Goal: Task Accomplishment & Management: Manage account settings

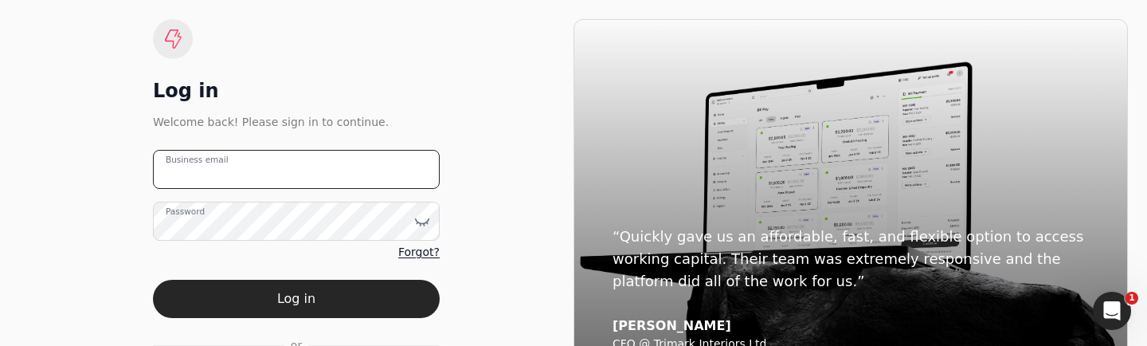
click at [280, 163] on email "Business email" at bounding box center [296, 169] width 287 height 39
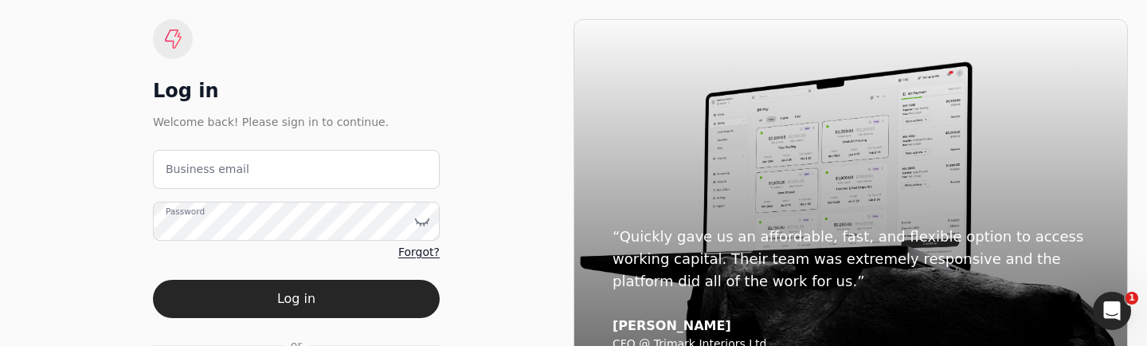
click at [328, 88] on div "Log in" at bounding box center [296, 90] width 287 height 25
click at [289, 148] on div "Log in Welcome back! Please sign in to continue. Business email Password Forgot…" at bounding box center [296, 204] width 287 height 371
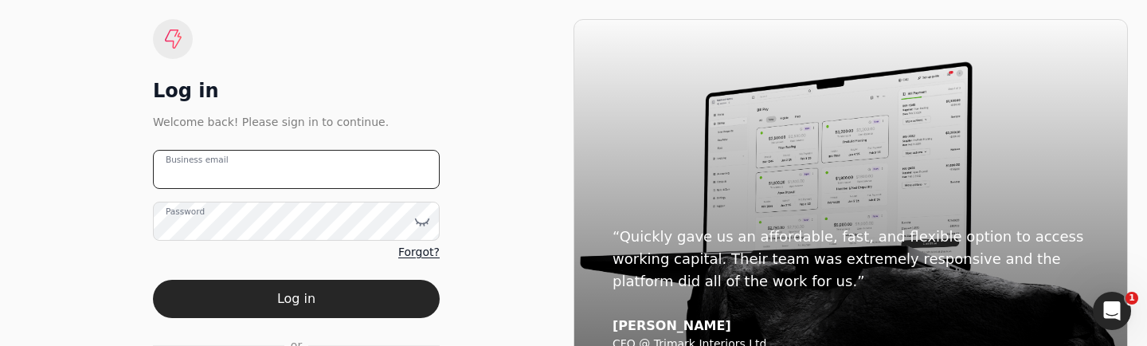
click at [284, 165] on email "Business email" at bounding box center [296, 169] width 287 height 39
type email "[EMAIL_ADDRESS][DOMAIN_NAME]"
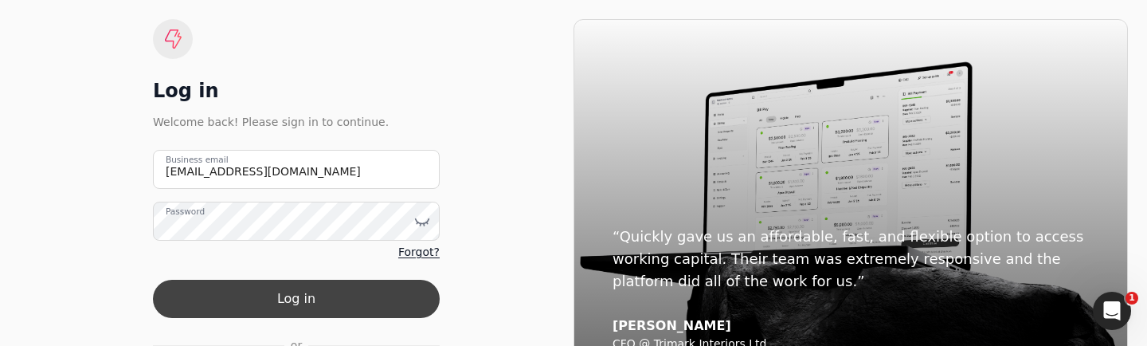
click at [280, 286] on button "Log in" at bounding box center [296, 299] width 287 height 38
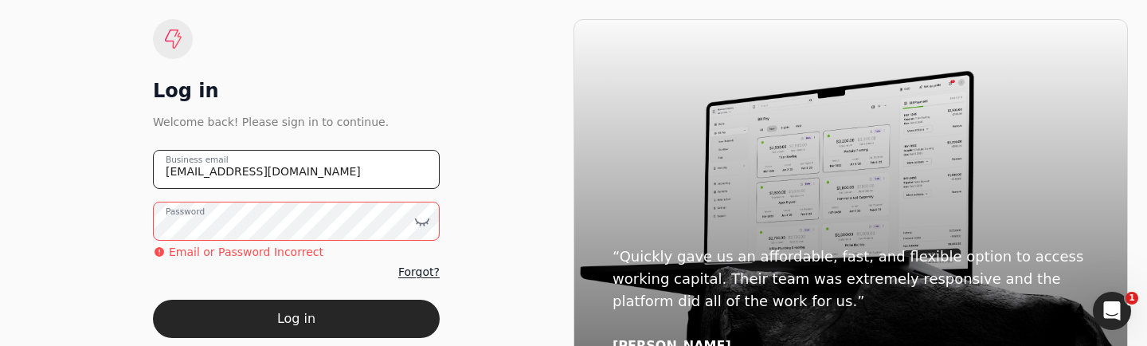
click at [290, 170] on email "[EMAIL_ADDRESS][DOMAIN_NAME]" at bounding box center [296, 169] width 287 height 39
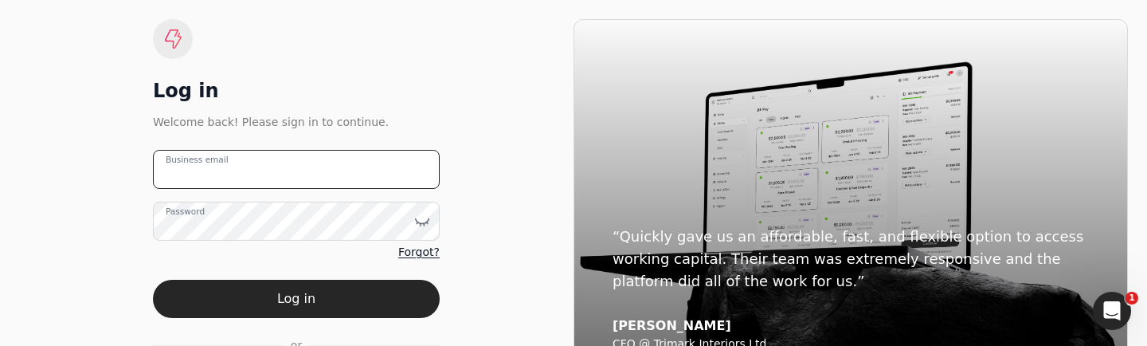
type email "[EMAIL_ADDRESS][DOMAIN_NAME]"
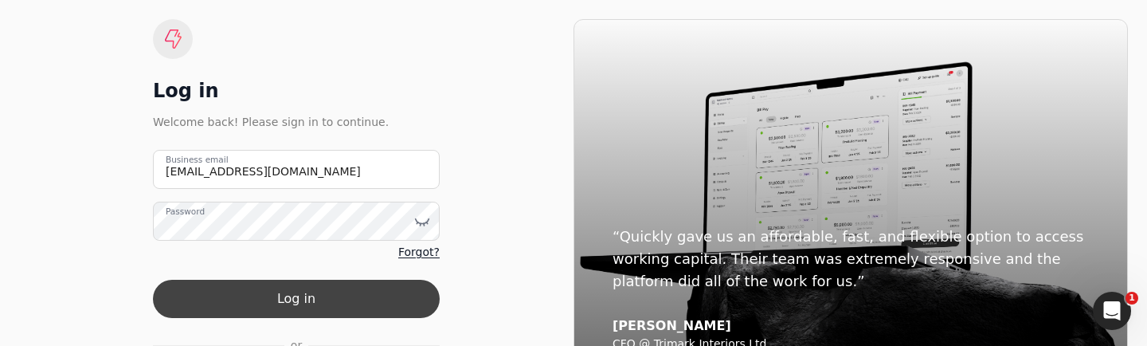
click at [324, 303] on button "Log in" at bounding box center [296, 299] width 287 height 38
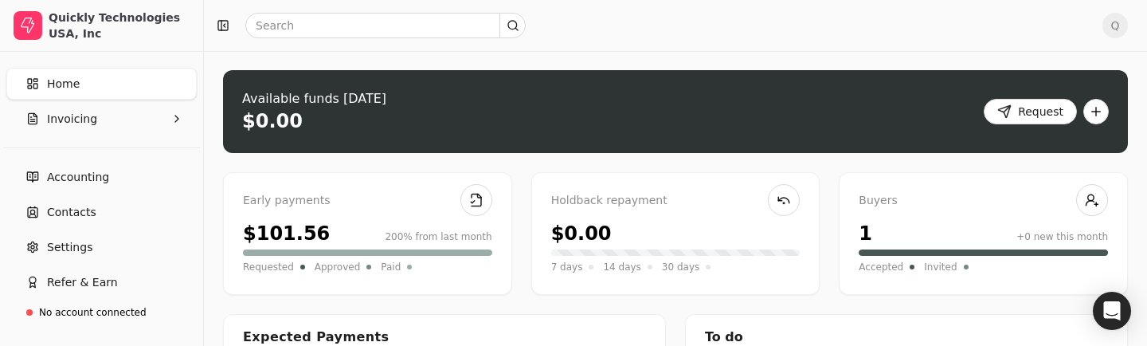
click at [1109, 26] on span "Q" at bounding box center [1115, 25] width 25 height 25
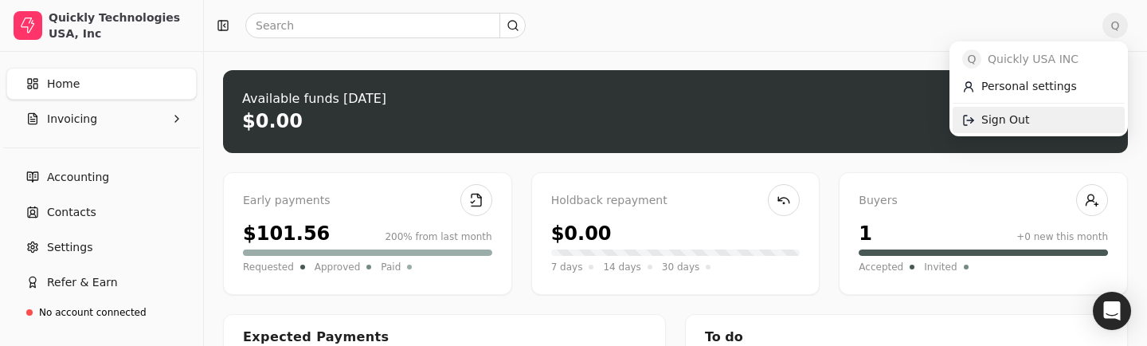
click at [1017, 127] on span "Sign Out" at bounding box center [1006, 120] width 48 height 17
